Goal: Transaction & Acquisition: Book appointment/travel/reservation

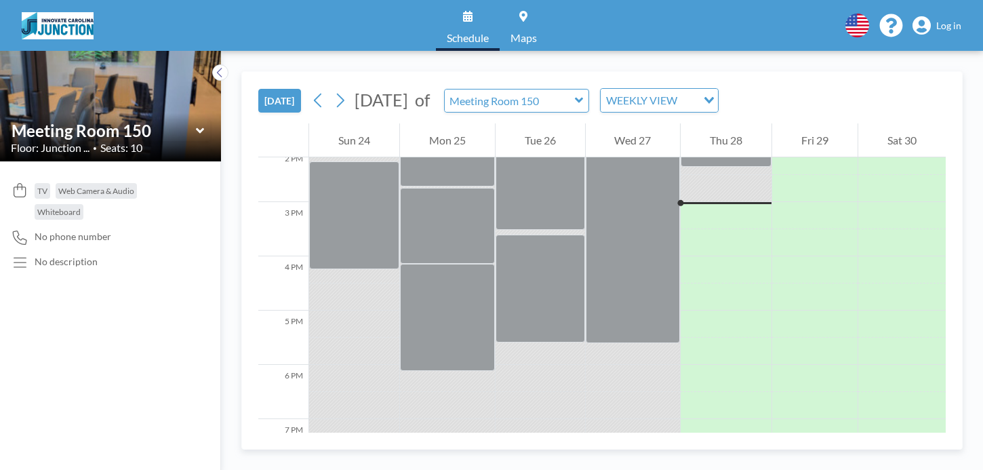
scroll to position [786, 0]
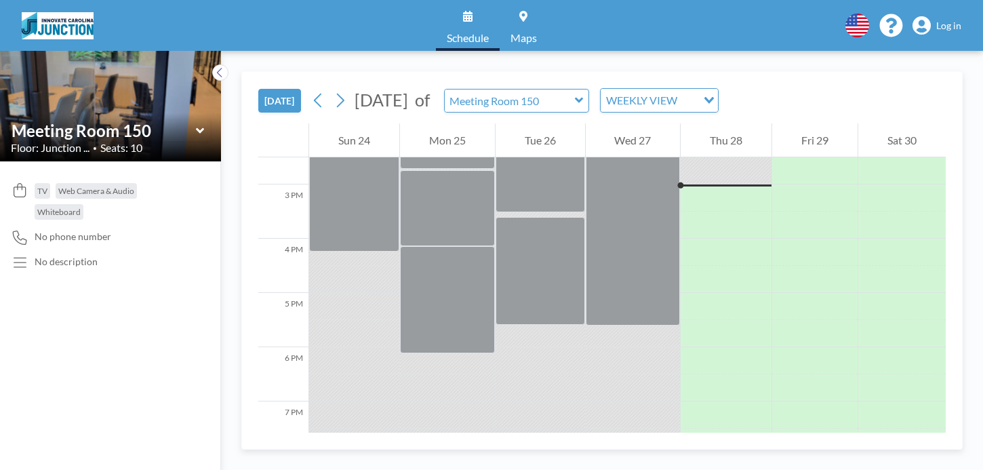
click at [943, 20] on span "Log in" at bounding box center [948, 26] width 25 height 12
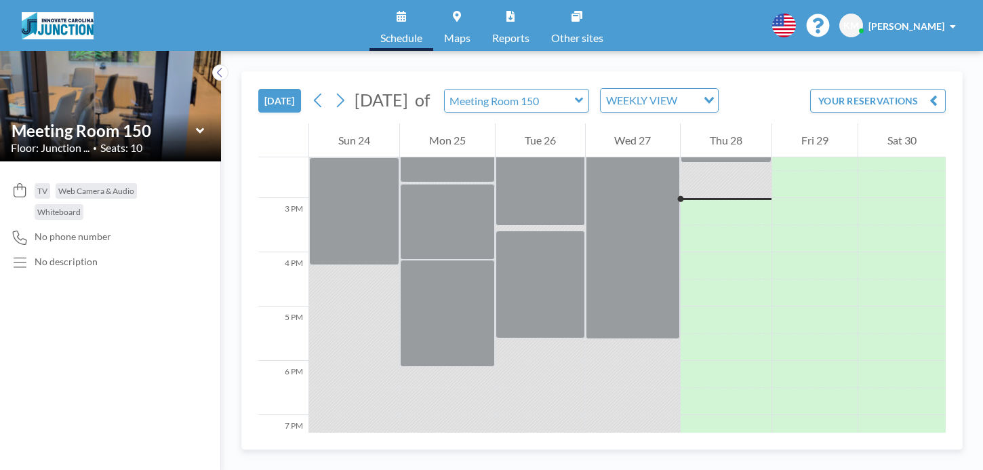
scroll to position [786, 0]
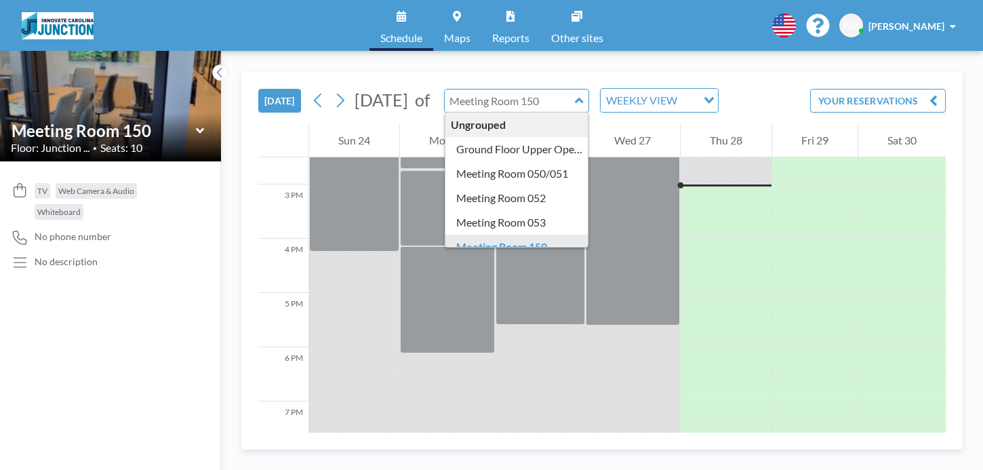
click at [575, 100] on input "text" at bounding box center [510, 100] width 130 height 22
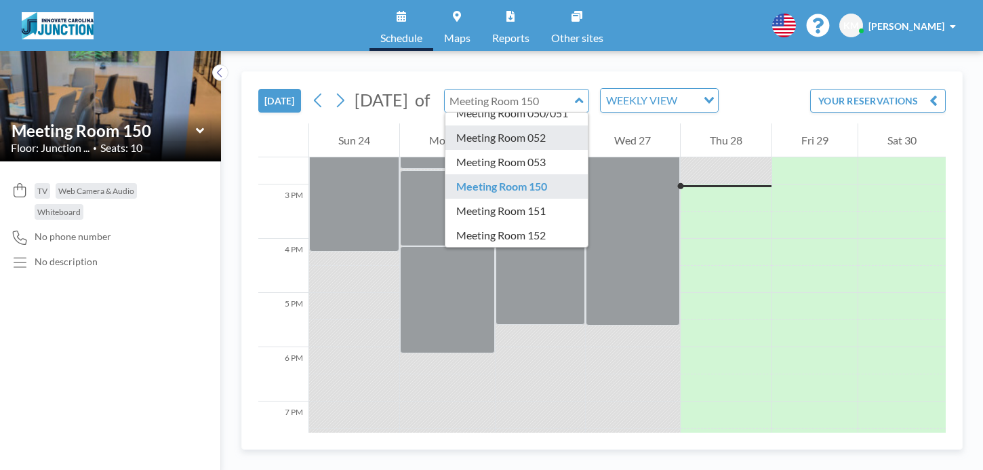
scroll to position [61, 0]
type input "Meeting Room 150"
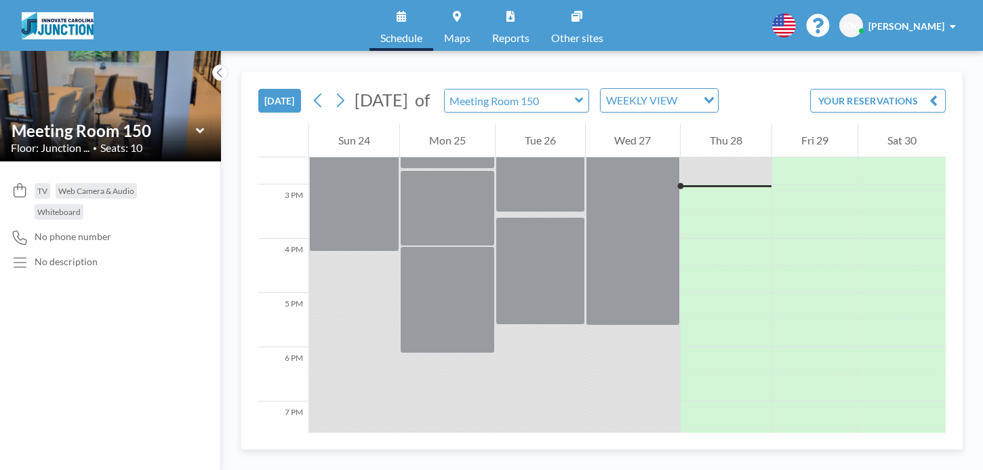
click at [584, 94] on icon at bounding box center [579, 101] width 9 height 14
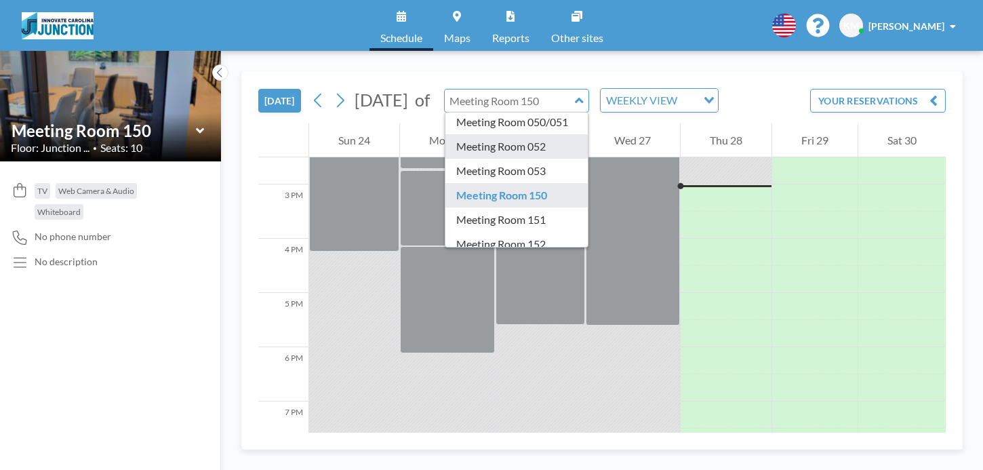
scroll to position [55, 0]
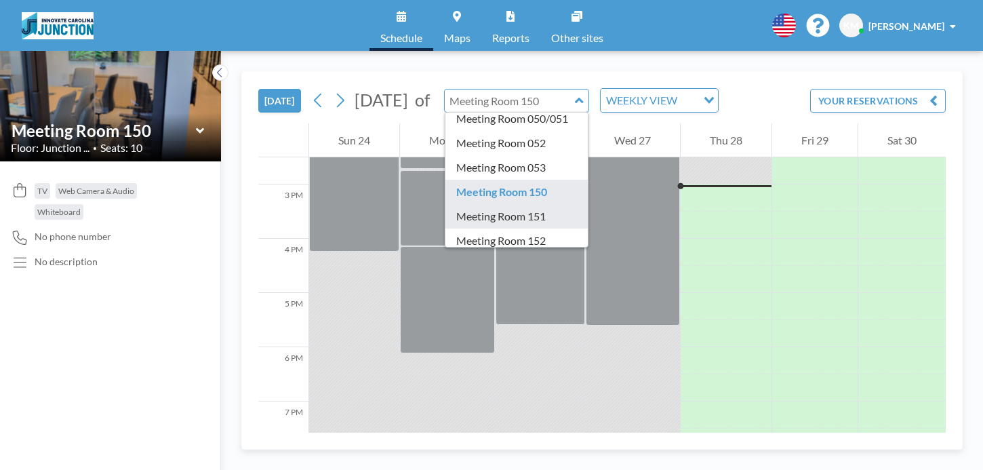
type input "Meeting Room 151"
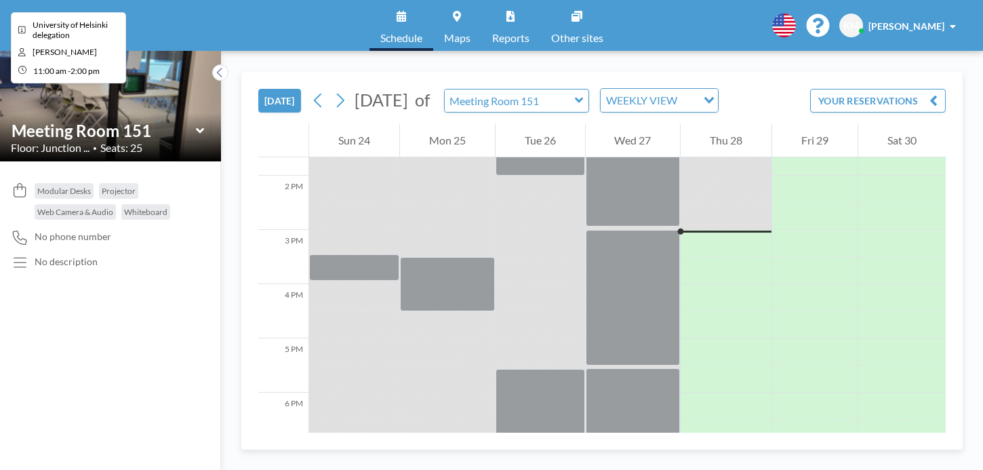
scroll to position [786, 0]
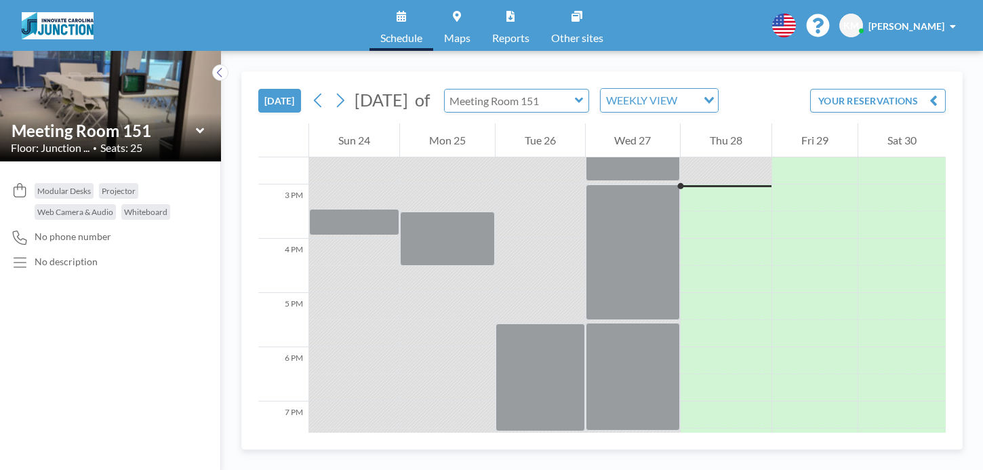
click at [584, 100] on icon at bounding box center [579, 101] width 9 height 14
type input "Meeting Room 151"
click at [583, 100] on icon at bounding box center [579, 100] width 8 height 5
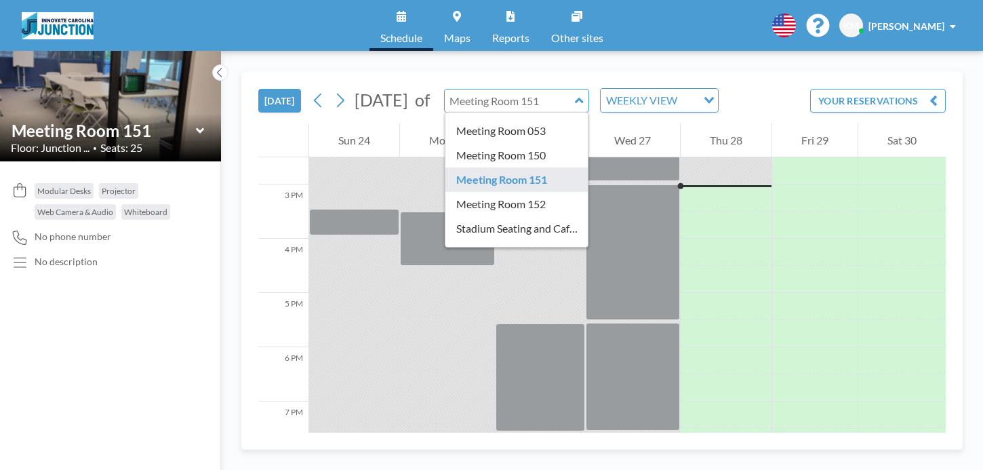
scroll to position [92, 0]
type input "Meeting Room 152"
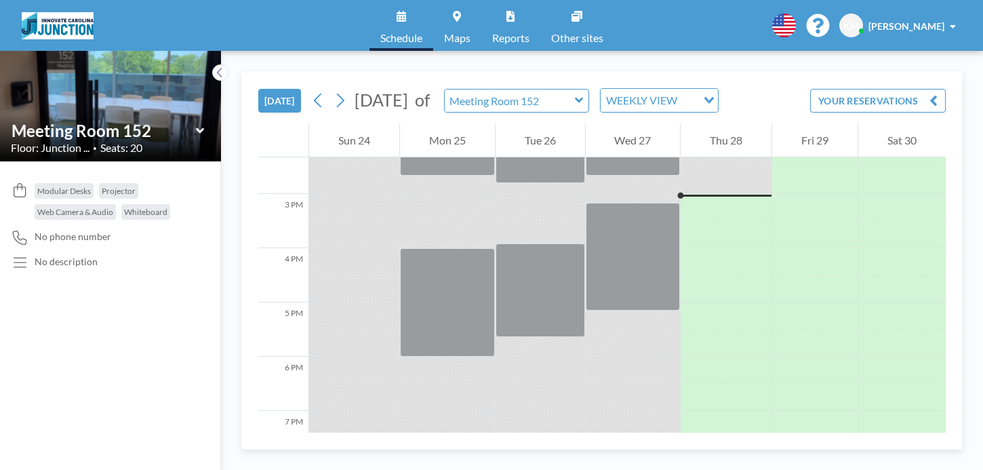
scroll to position [786, 0]
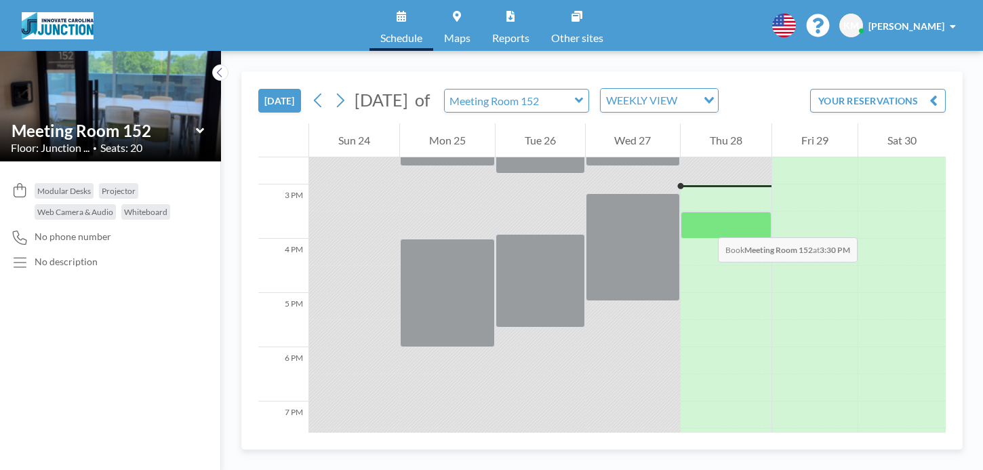
click at [704, 224] on div at bounding box center [726, 225] width 91 height 27
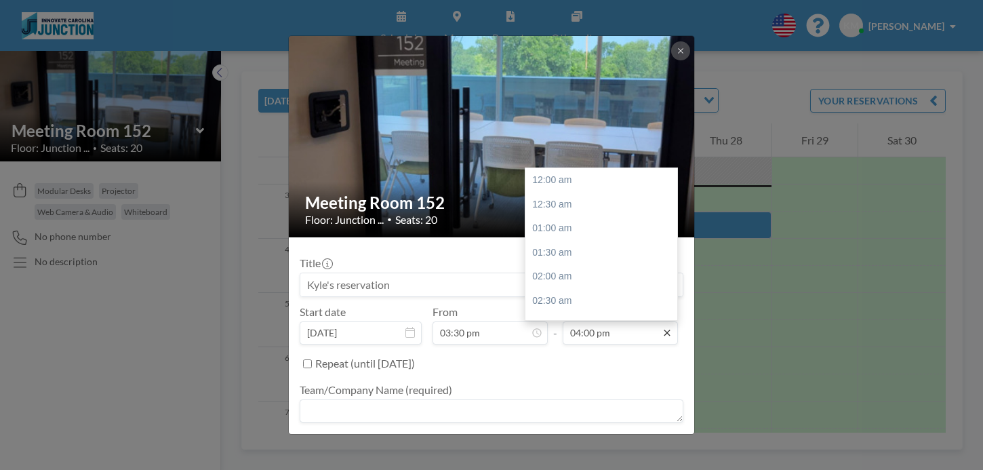
scroll to position [772, 0]
click at [601, 207] on div "04:30 pm" at bounding box center [601, 205] width 152 height 24
type input "04:30 pm"
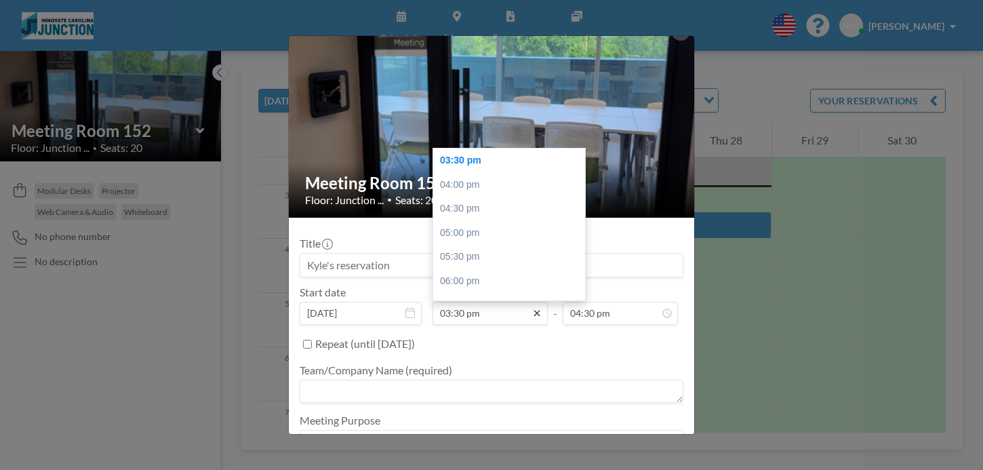
scroll to position [87, 0]
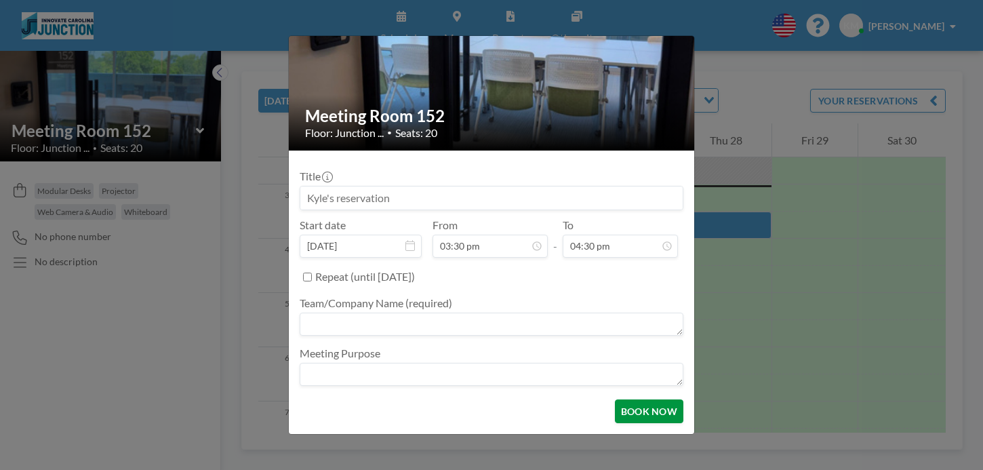
click at [657, 414] on button "BOOK NOW" at bounding box center [649, 411] width 68 height 24
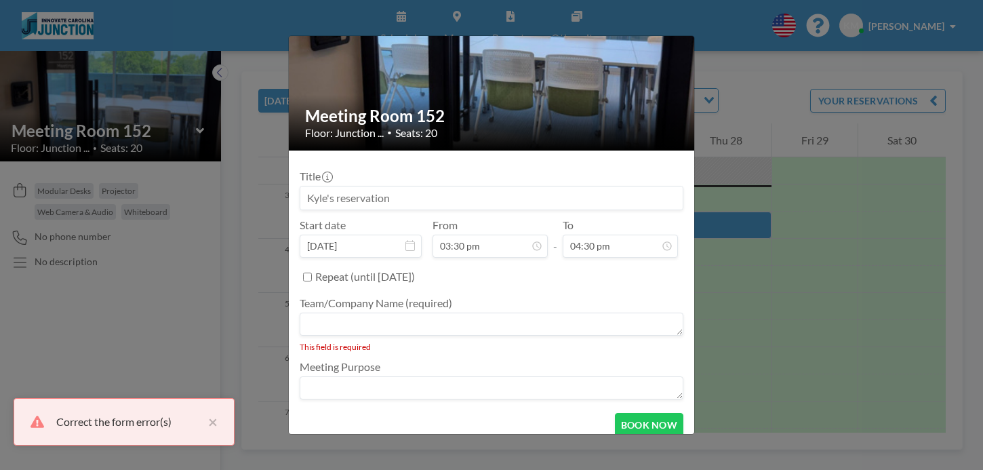
click at [590, 330] on textarea at bounding box center [492, 324] width 384 height 23
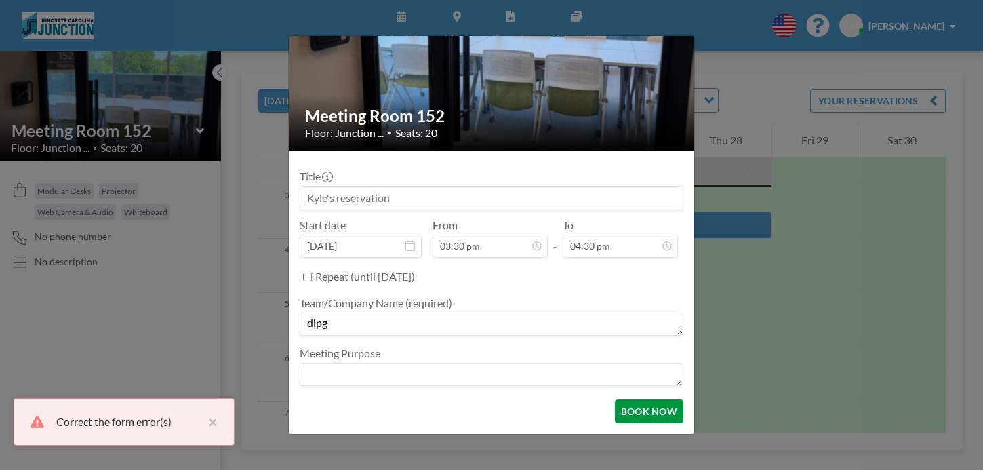
type textarea "dipg"
click at [632, 416] on button "BOOK NOW" at bounding box center [649, 411] width 68 height 24
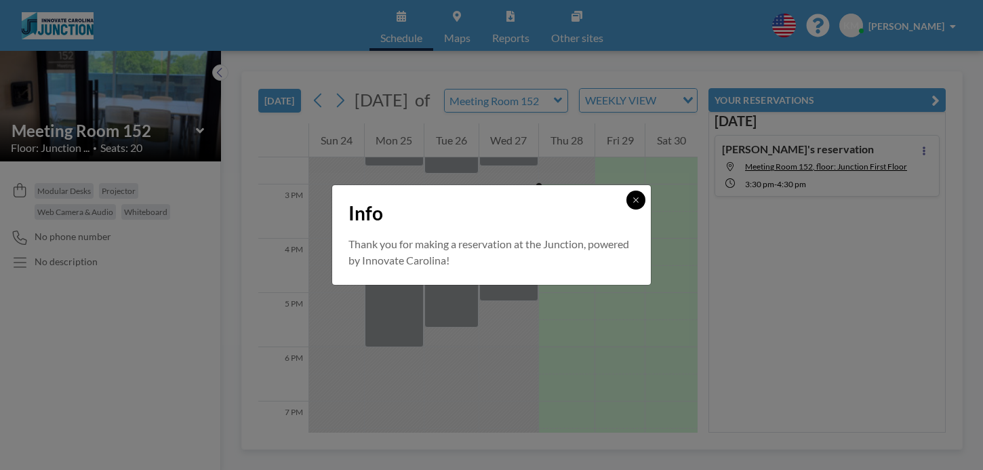
click at [637, 198] on icon at bounding box center [636, 200] width 8 height 8
